Goal: Navigation & Orientation: Find specific page/section

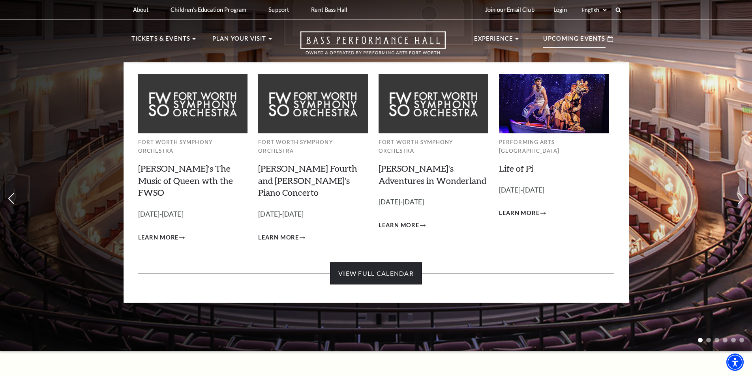
click at [342, 262] on link "View Full Calendar" at bounding box center [376, 273] width 92 height 22
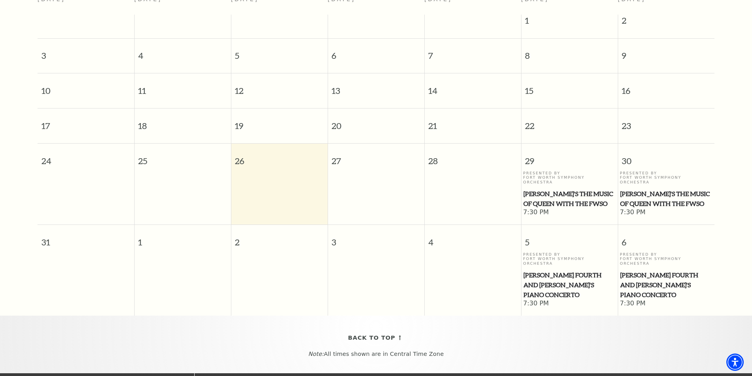
scroll to position [70, 0]
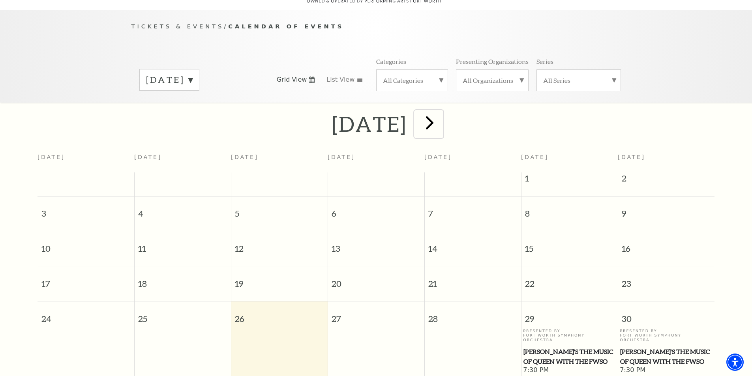
click at [441, 112] on span "next" at bounding box center [429, 122] width 22 height 22
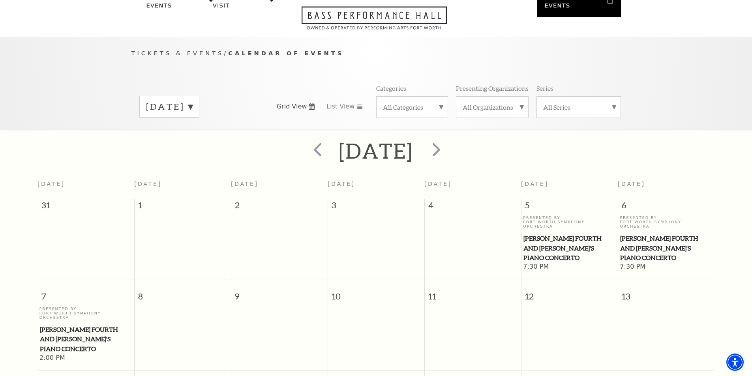
scroll to position [0, 0]
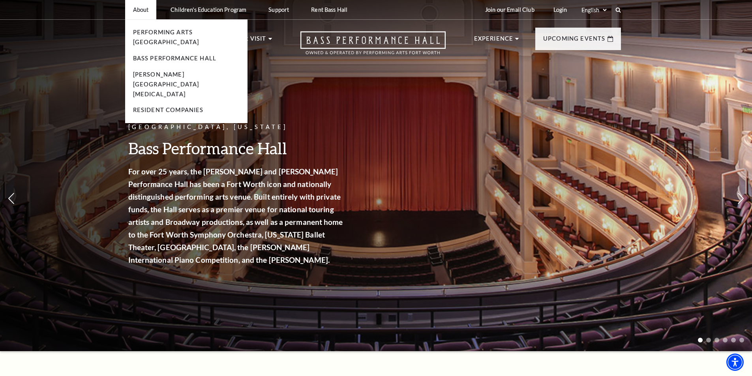
click at [149, 54] on li "Bass Performance Hall" at bounding box center [186, 59] width 107 height 10
click at [150, 55] on link "Bass Performance Hall" at bounding box center [175, 58] width 84 height 7
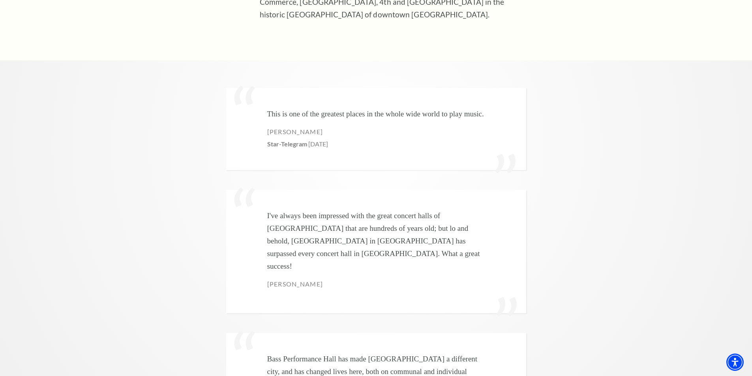
scroll to position [789, 0]
